Goal: Task Accomplishment & Management: Complete application form

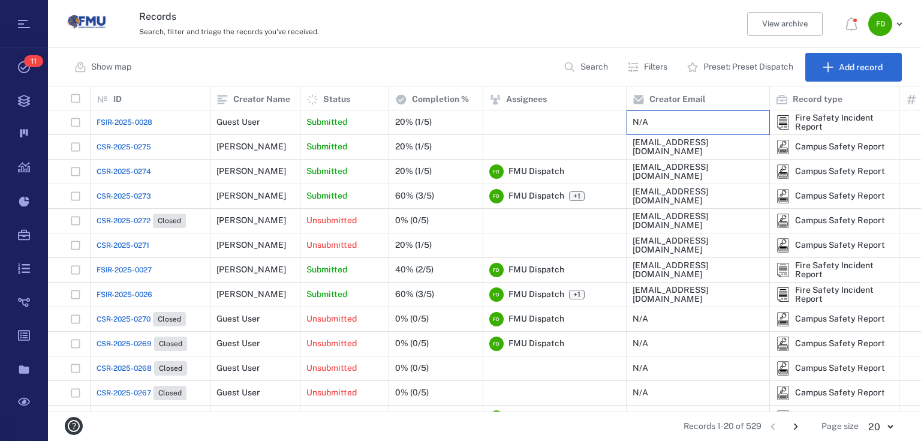
click at [702, 122] on div "N/A" at bounding box center [697, 122] width 131 height 24
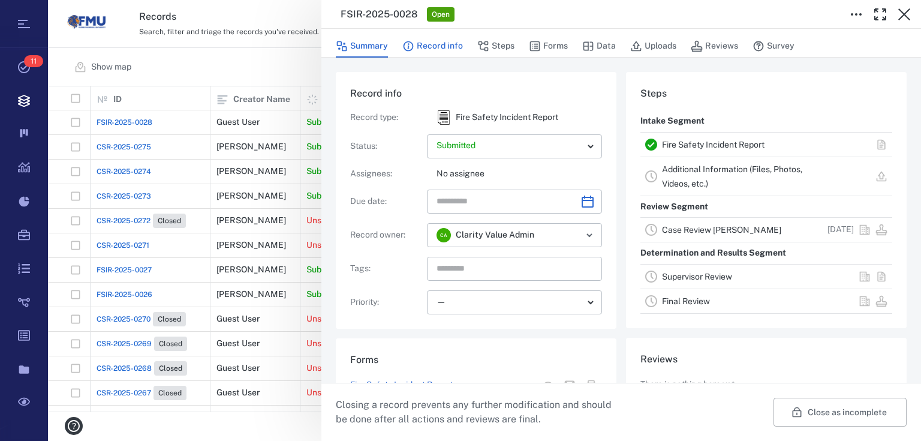
click at [421, 45] on button "Record info" at bounding box center [432, 46] width 61 height 23
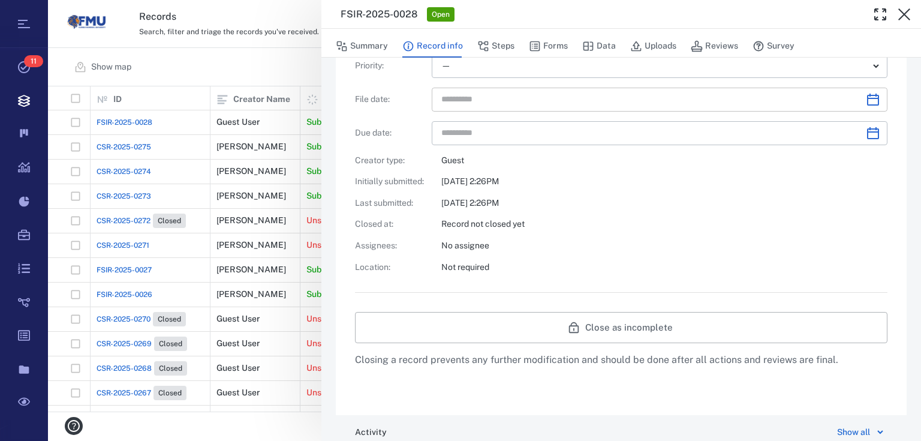
scroll to position [276, 0]
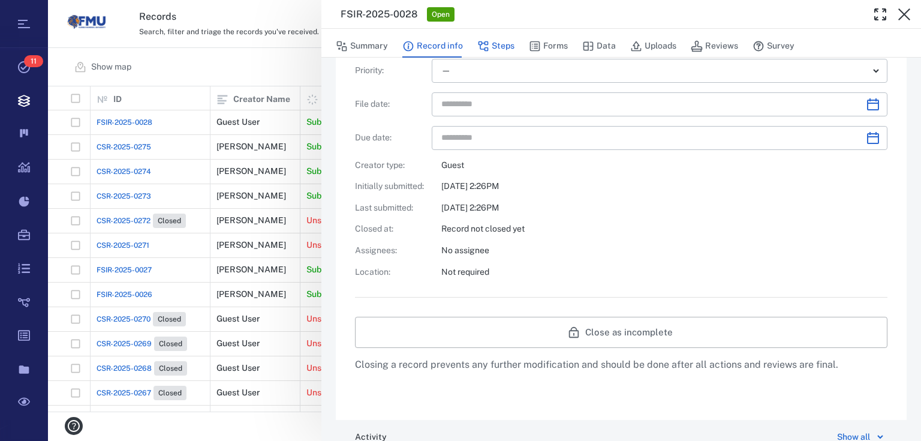
click at [502, 52] on button "Steps" at bounding box center [495, 46] width 37 height 23
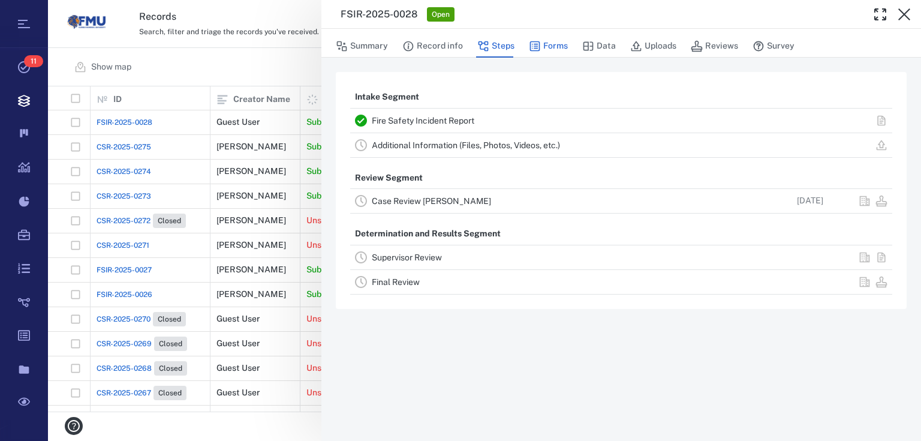
click at [537, 45] on icon "button" at bounding box center [535, 46] width 12 height 12
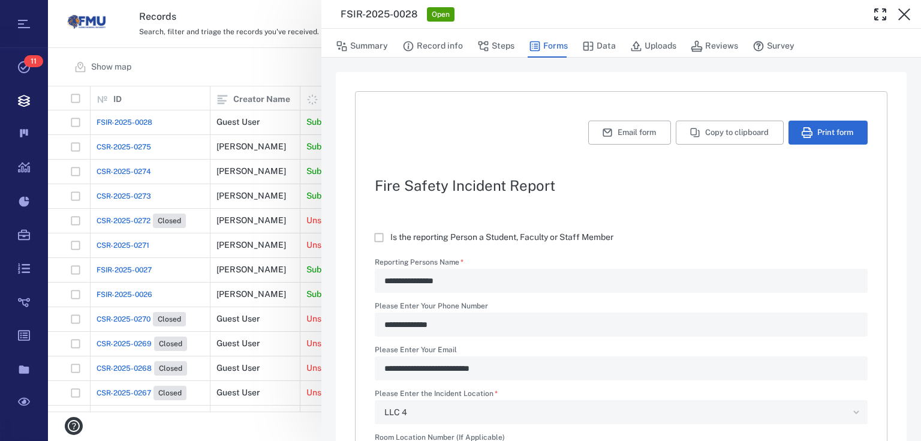
type textarea "*"
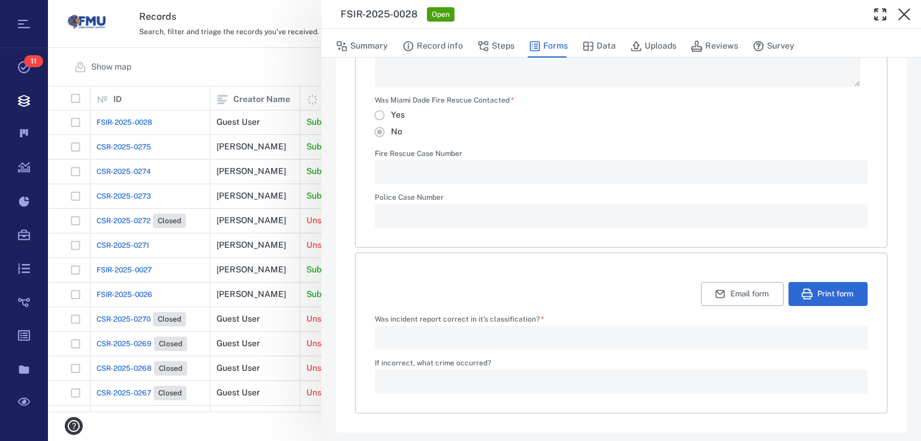
scroll to position [676, 0]
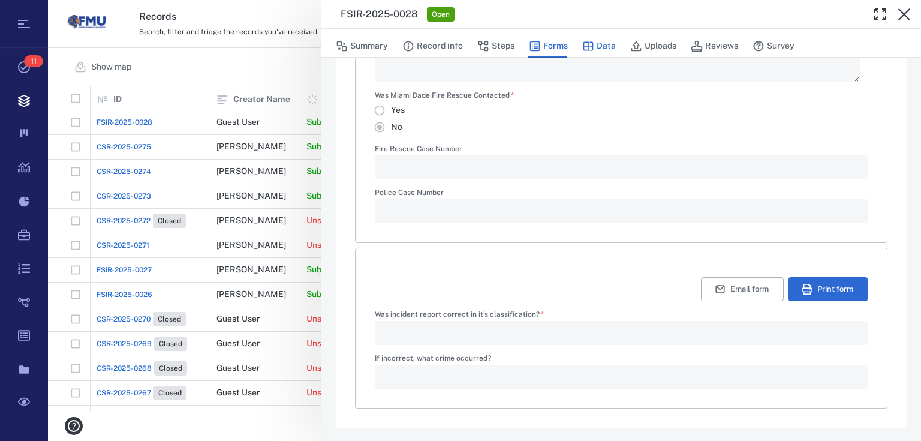
click at [582, 44] on icon "button" at bounding box center [588, 46] width 12 height 12
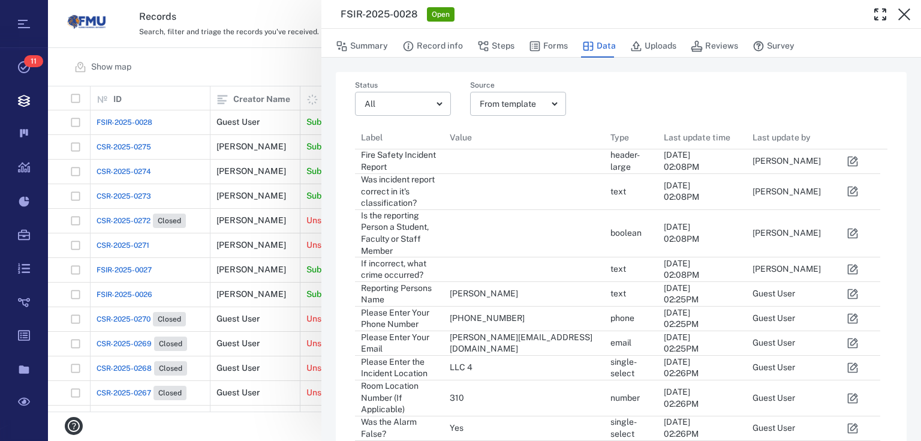
scroll to position [199, 0]
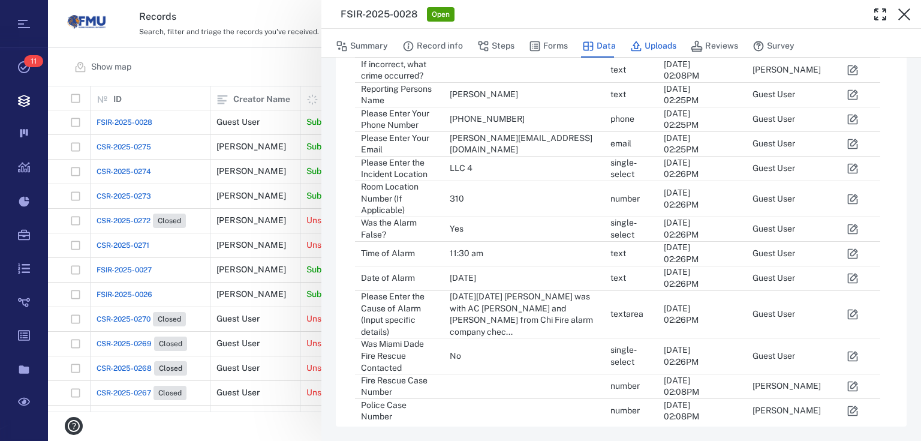
click at [637, 44] on icon "button" at bounding box center [636, 46] width 12 height 12
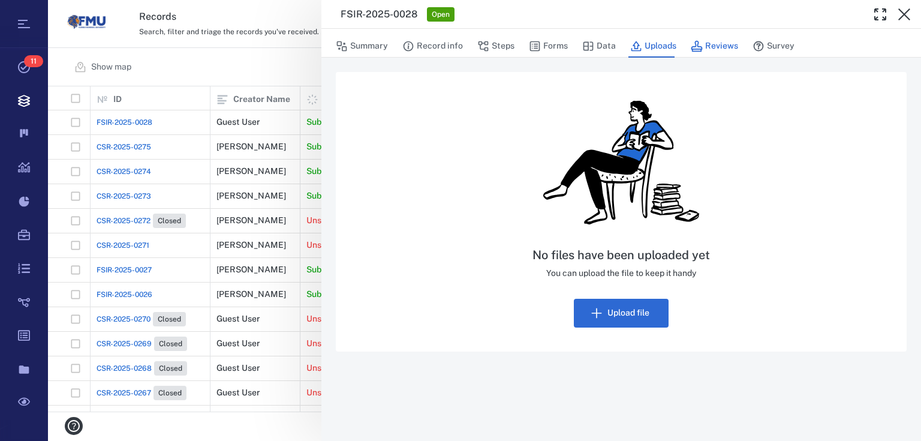
click at [707, 43] on button "Reviews" at bounding box center [714, 46] width 47 height 23
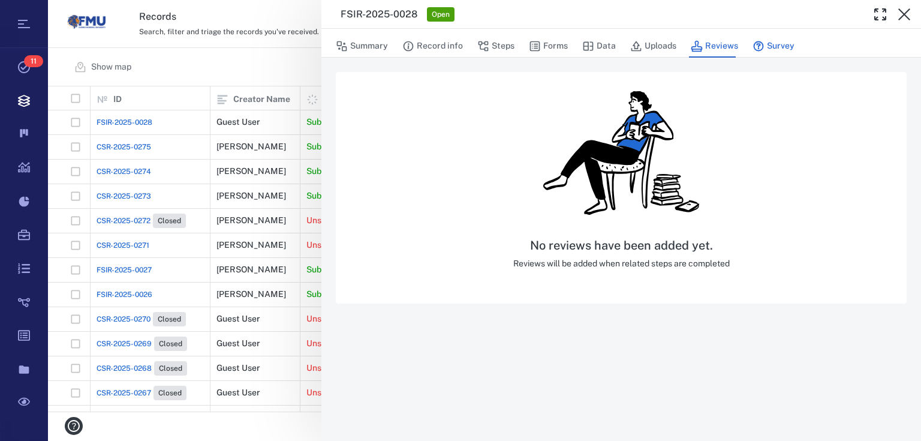
click at [755, 47] on icon "button" at bounding box center [758, 46] width 12 height 12
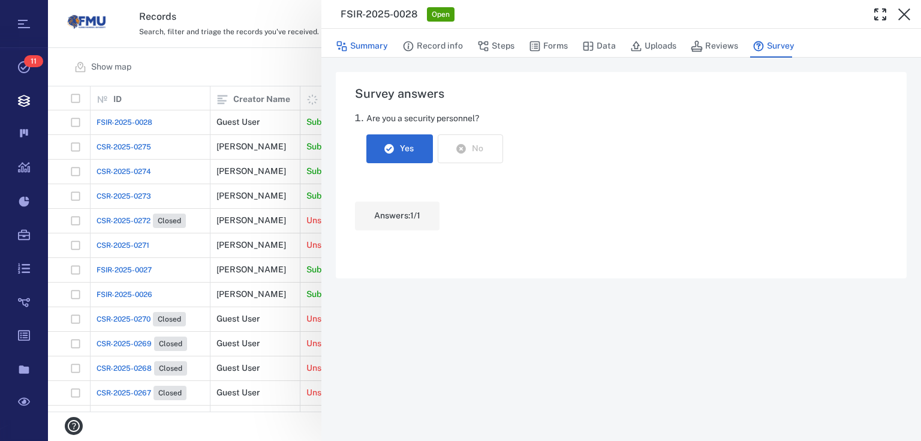
click at [359, 47] on button "Summary" at bounding box center [362, 46] width 52 height 23
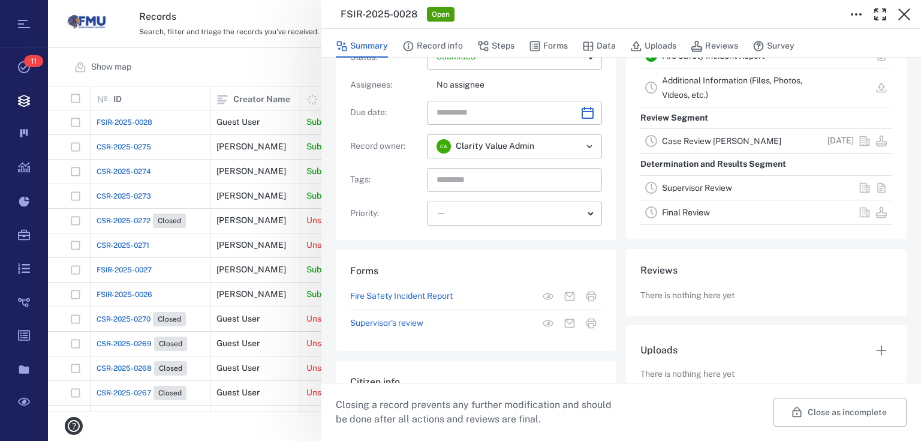
scroll to position [140, 0]
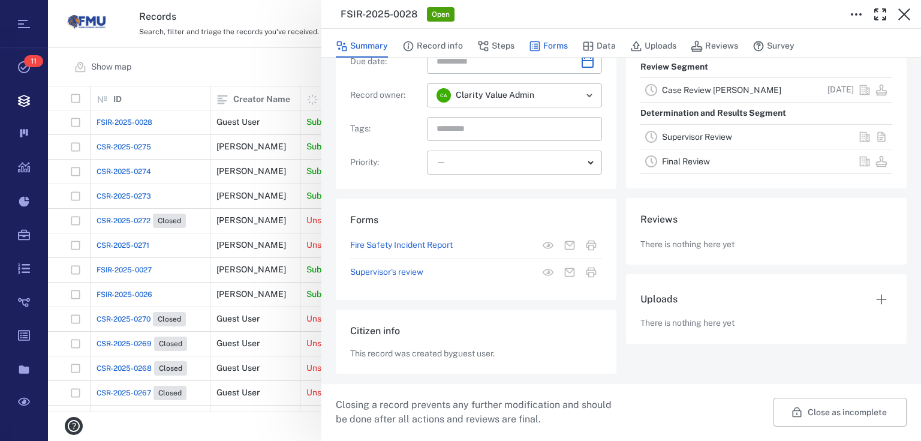
click at [532, 45] on icon "button" at bounding box center [535, 46] width 12 height 12
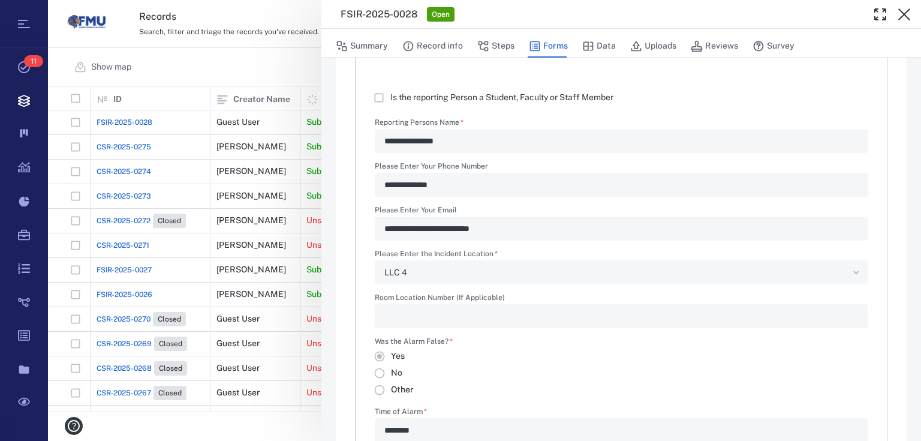
type textarea "*"
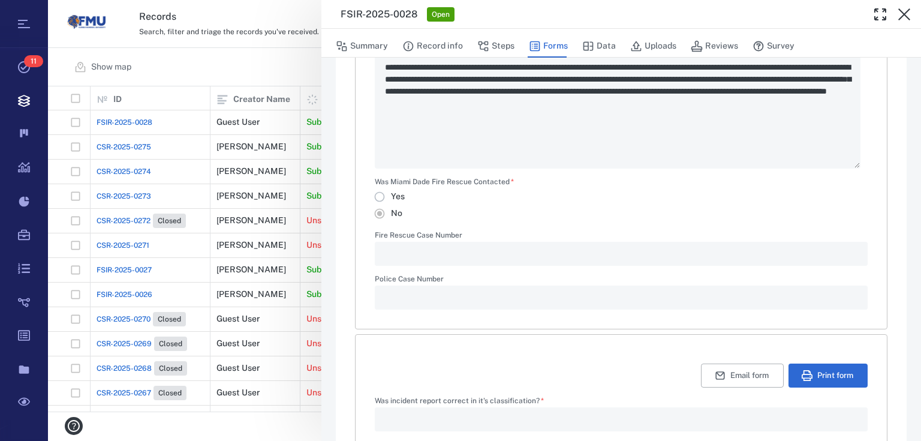
scroll to position [676, 0]
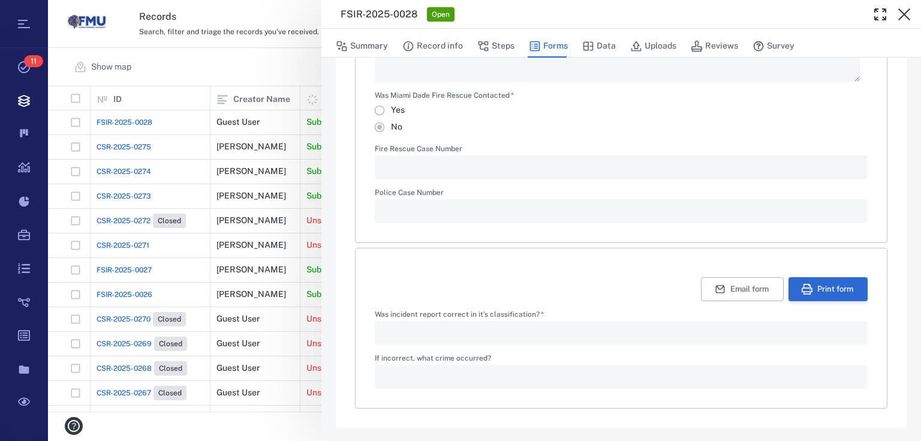
click at [801, 291] on icon "button" at bounding box center [806, 289] width 11 height 11
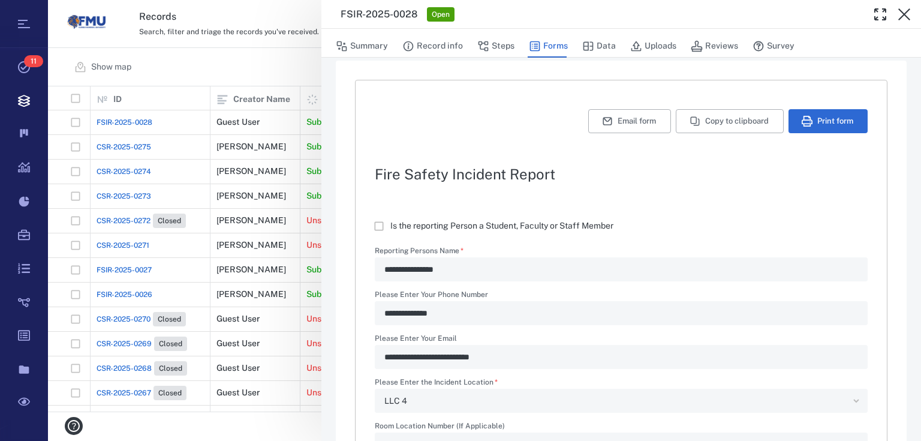
scroll to position [0, 0]
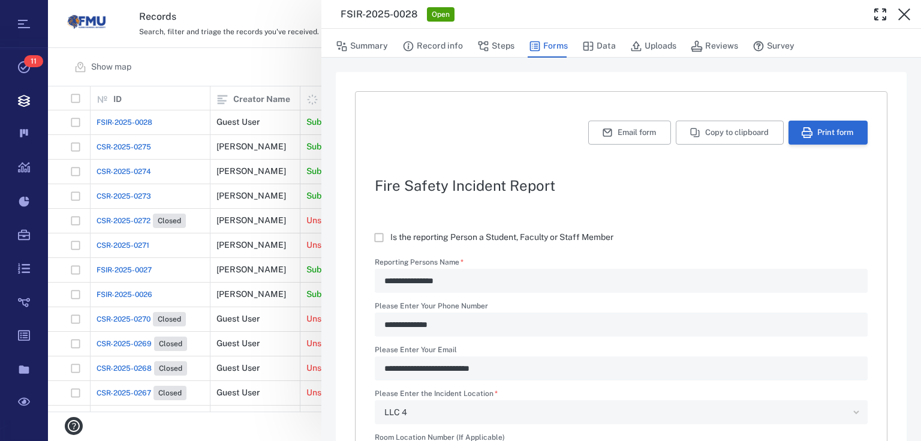
click at [806, 135] on button "Print form" at bounding box center [827, 132] width 79 height 24
drag, startPoint x: 906, startPoint y: 16, endPoint x: 888, endPoint y: 23, distance: 19.4
click at [904, 16] on icon "button" at bounding box center [904, 14] width 14 height 14
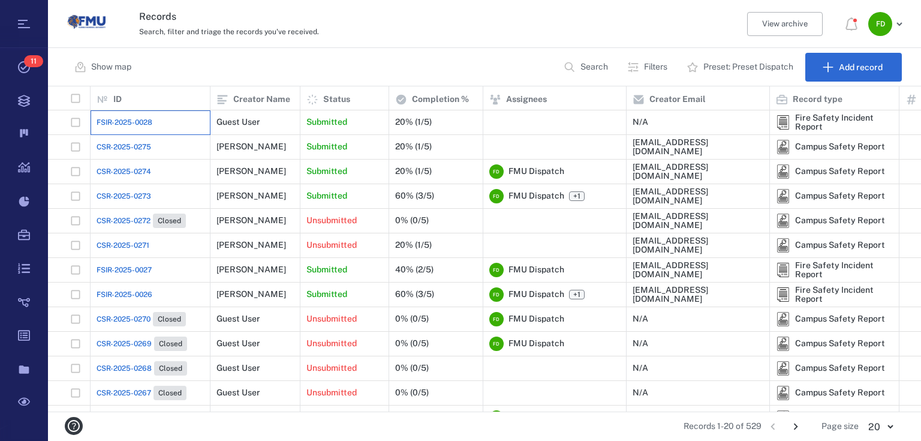
click at [159, 121] on div "FSIR-2025-0028" at bounding box center [150, 122] width 107 height 24
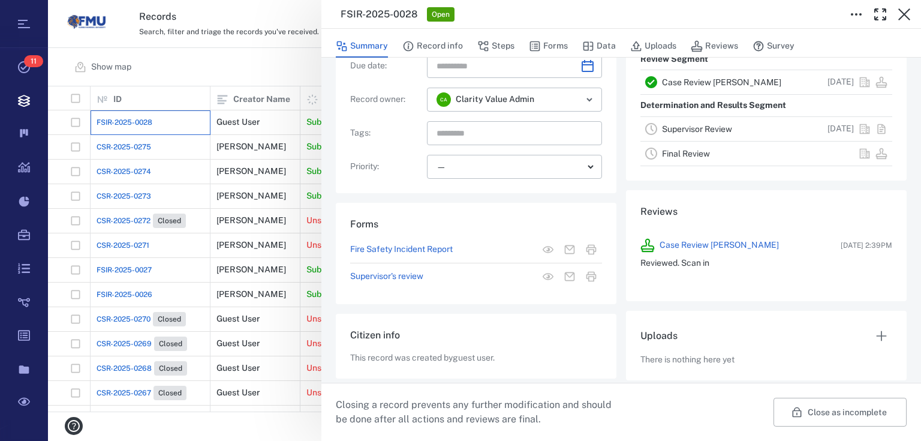
scroll to position [153, 0]
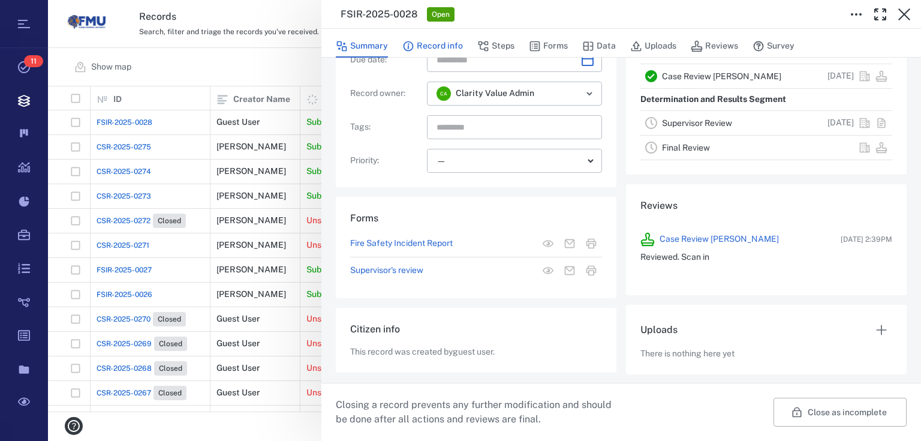
click at [436, 50] on button "Record info" at bounding box center [432, 46] width 61 height 23
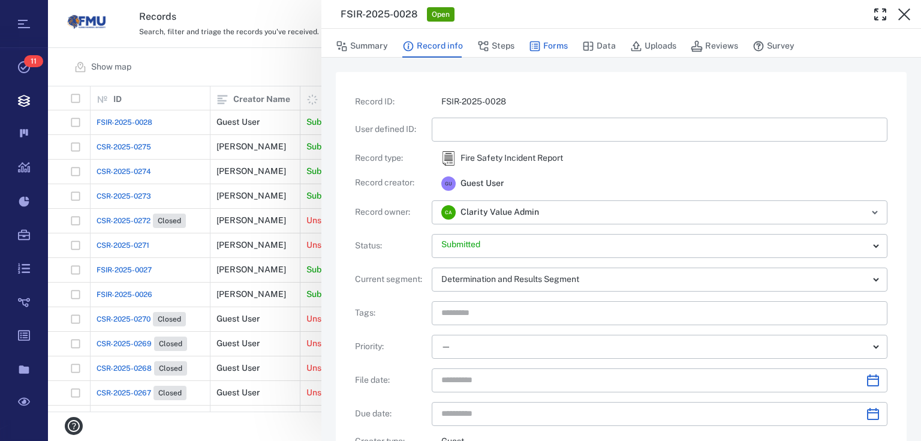
click at [538, 41] on icon "button" at bounding box center [535, 46] width 12 height 12
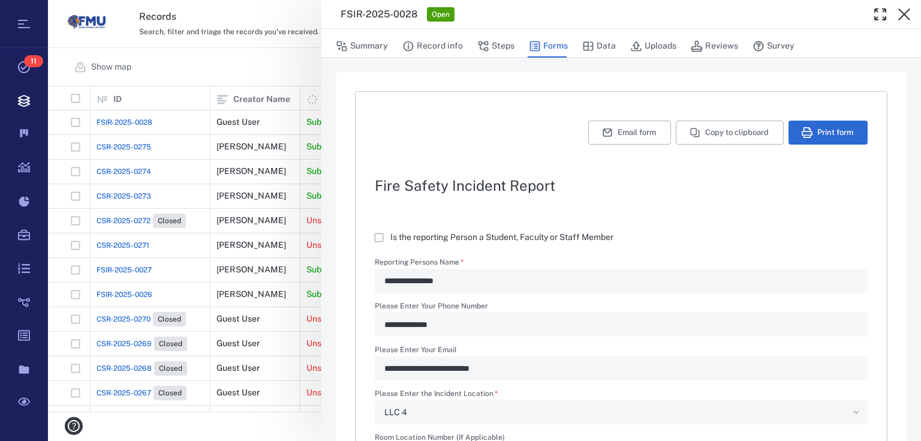
type textarea "*"
type input "****"
click at [821, 123] on button "Print form" at bounding box center [827, 132] width 79 height 24
